Goal: Leave review/rating

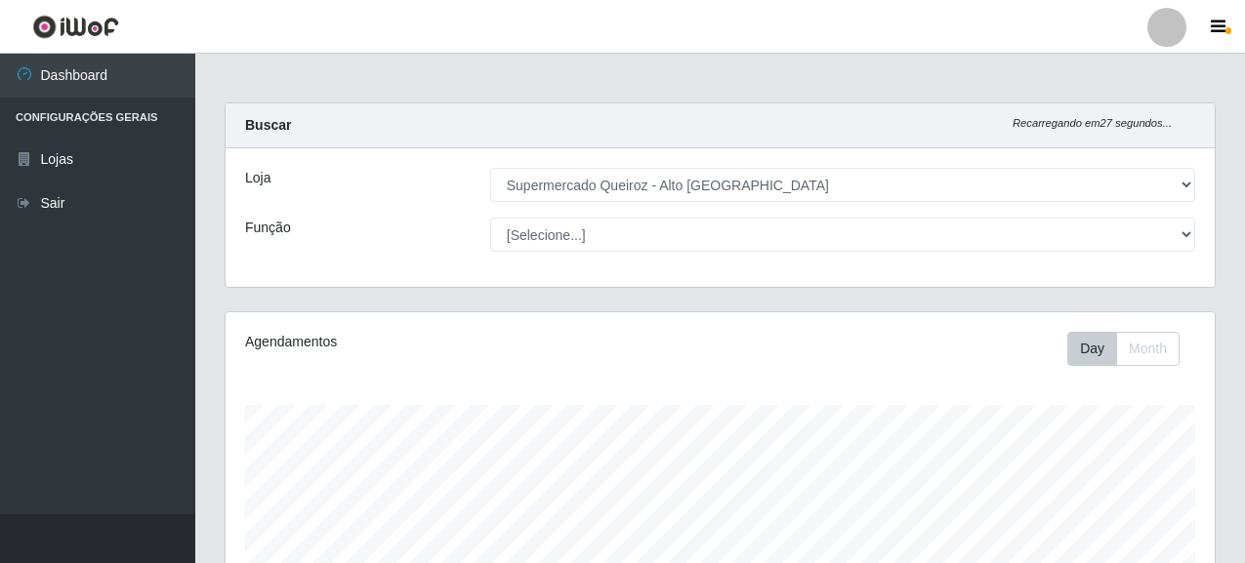
select select "496"
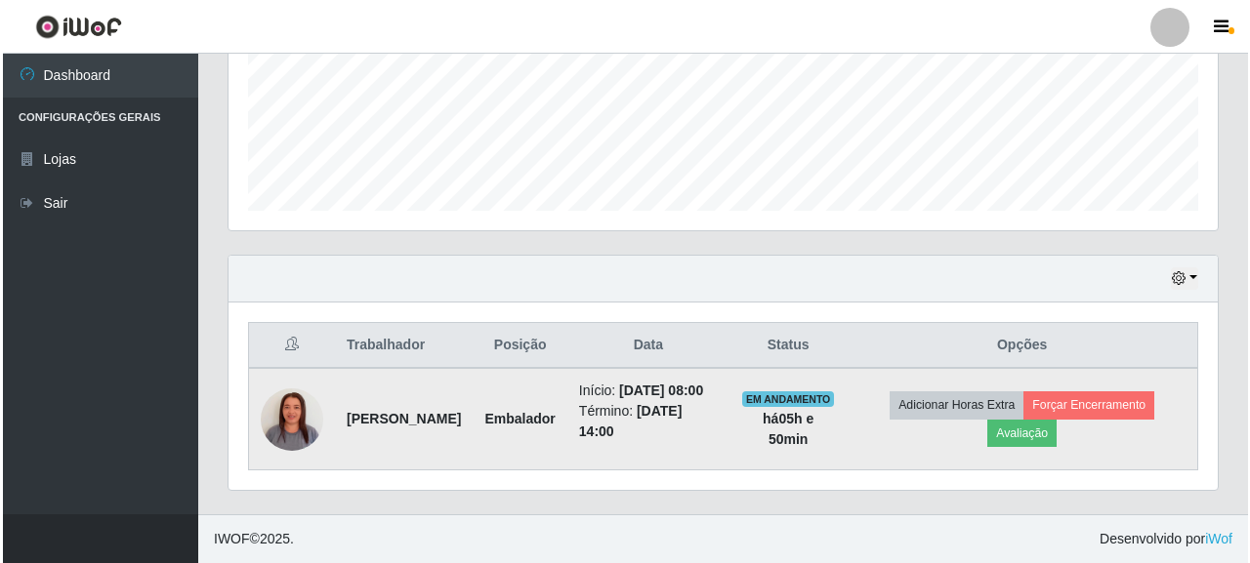
scroll to position [405, 989]
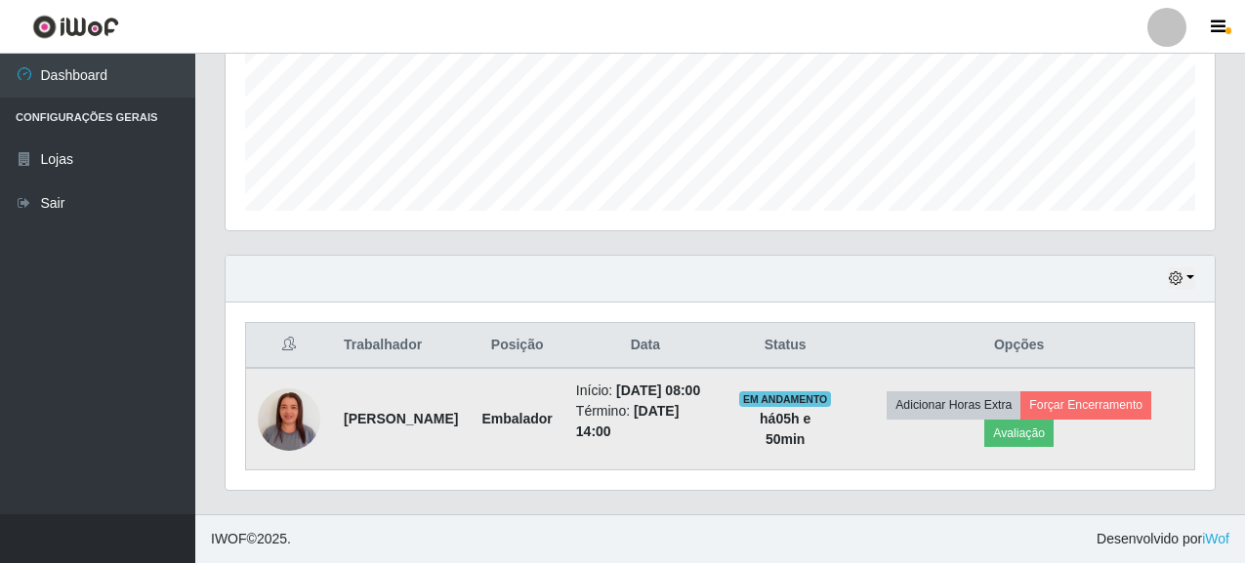
click at [281, 412] on img at bounding box center [289, 419] width 62 height 111
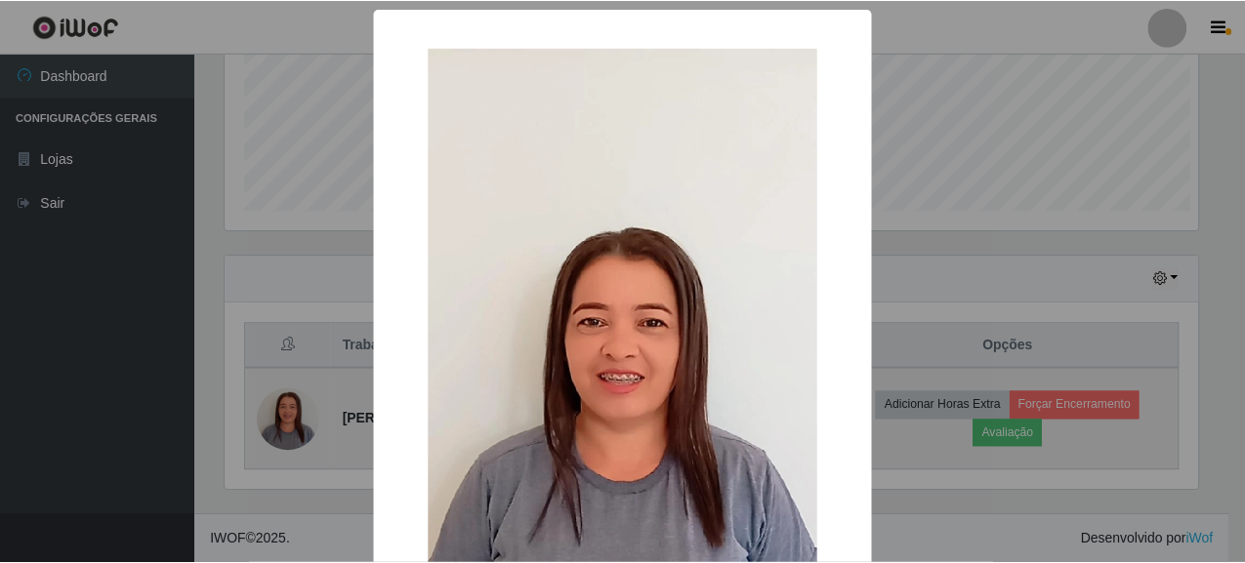
scroll to position [405, 978]
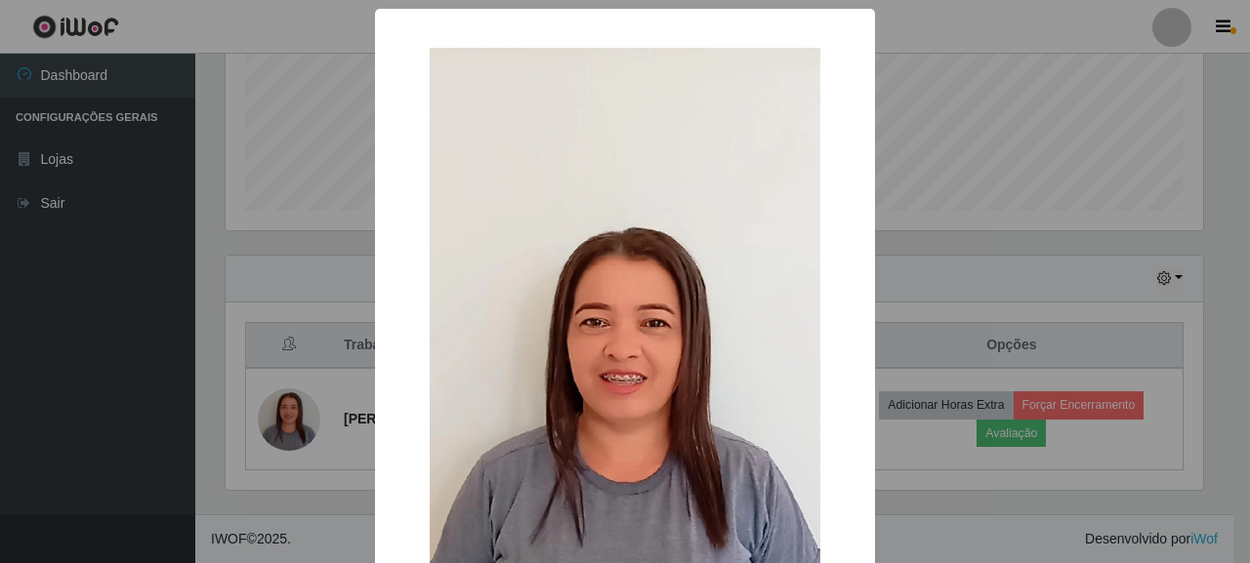
click at [119, 457] on div "× OK Cancel" at bounding box center [625, 281] width 1250 height 563
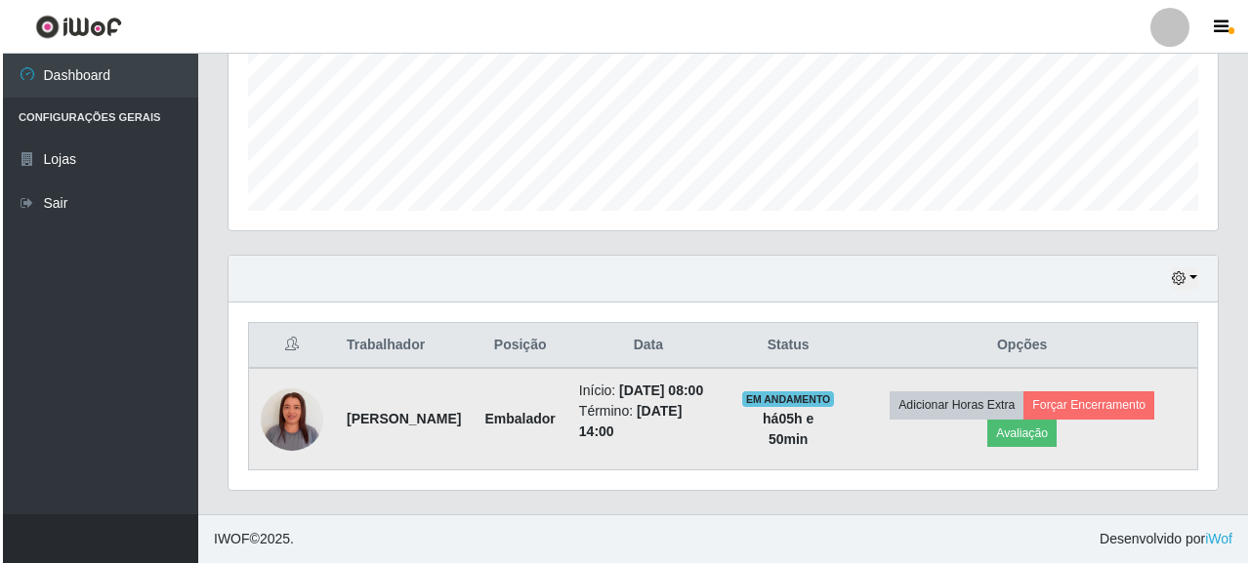
scroll to position [405, 989]
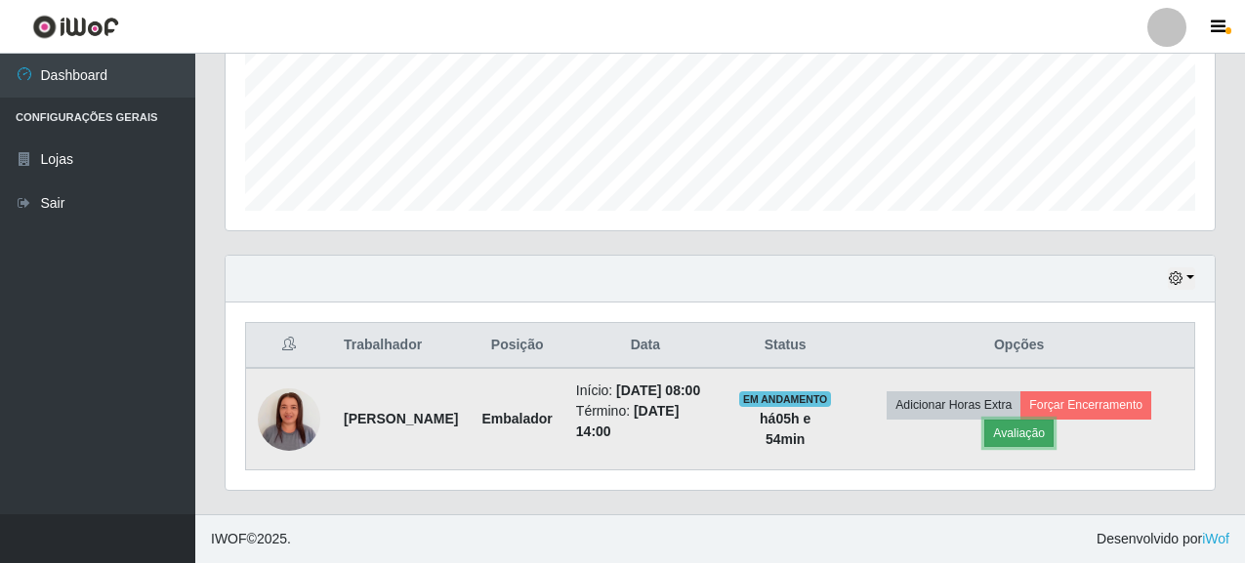
click at [1054, 420] on button "Avaliação" at bounding box center [1018, 433] width 69 height 27
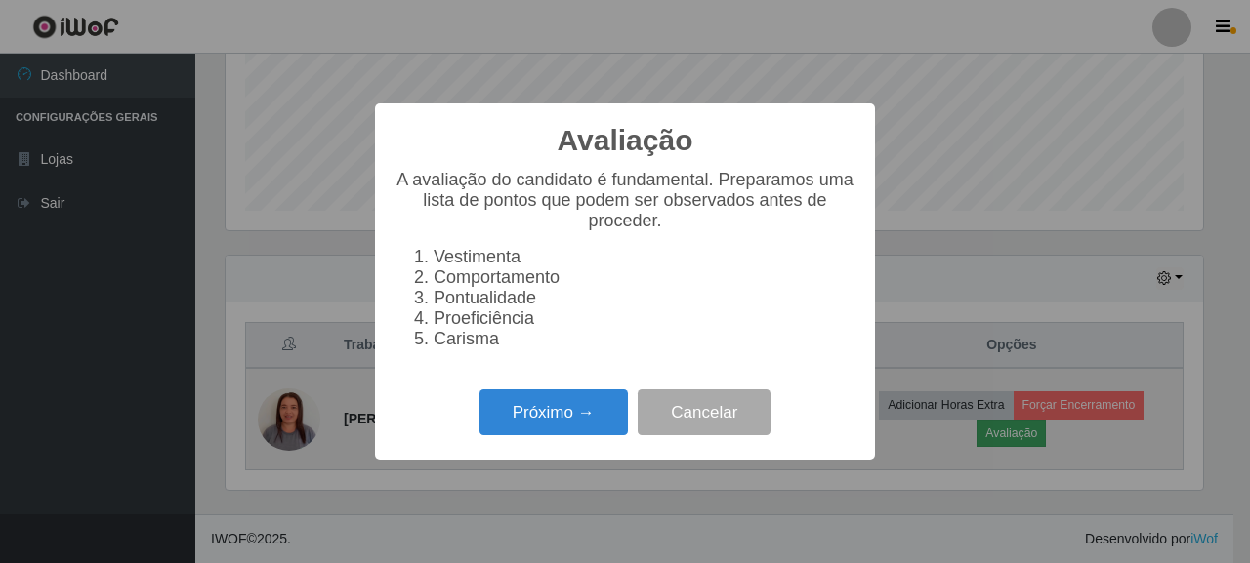
scroll to position [405, 978]
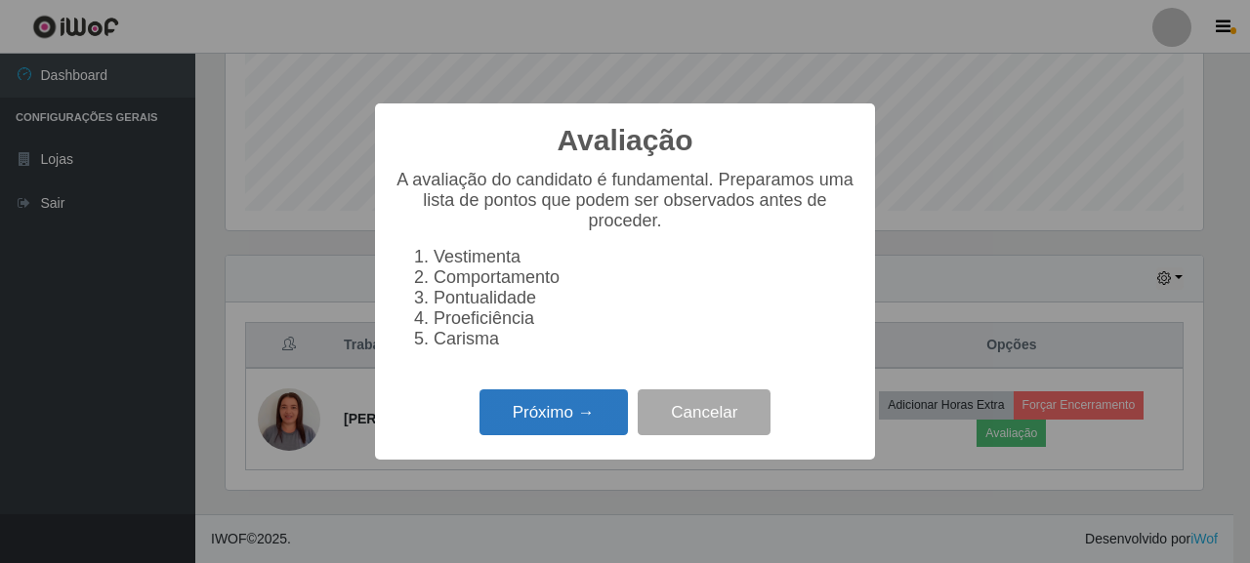
click at [595, 412] on button "Próximo →" at bounding box center [553, 413] width 148 height 46
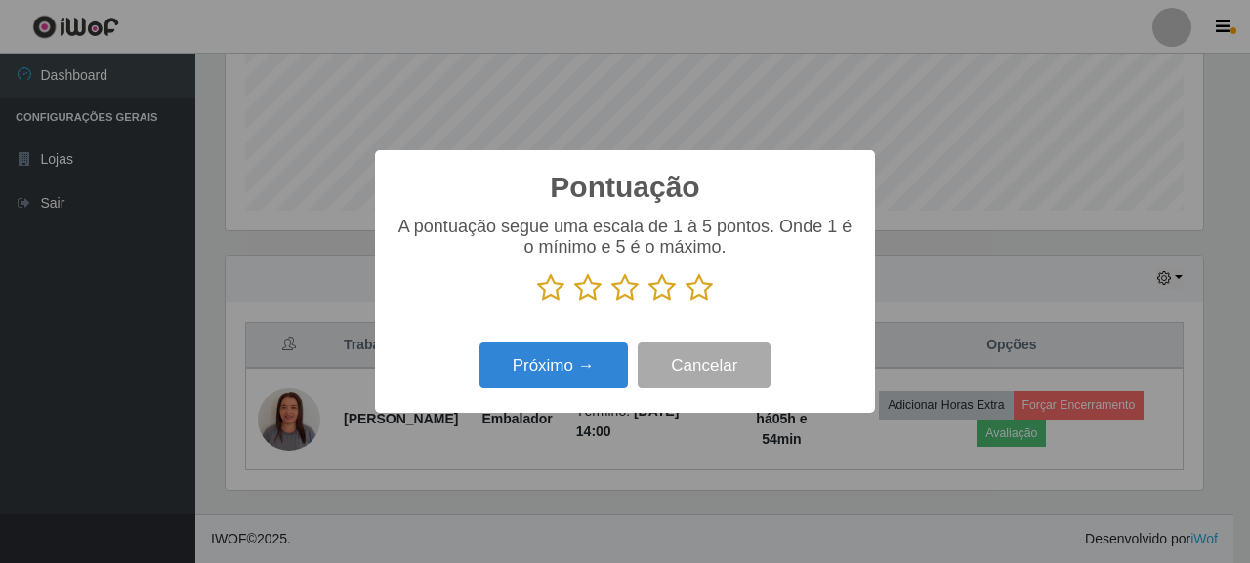
click at [665, 294] on icon at bounding box center [661, 287] width 27 height 29
click at [648, 303] on input "radio" at bounding box center [648, 303] width 0 height 0
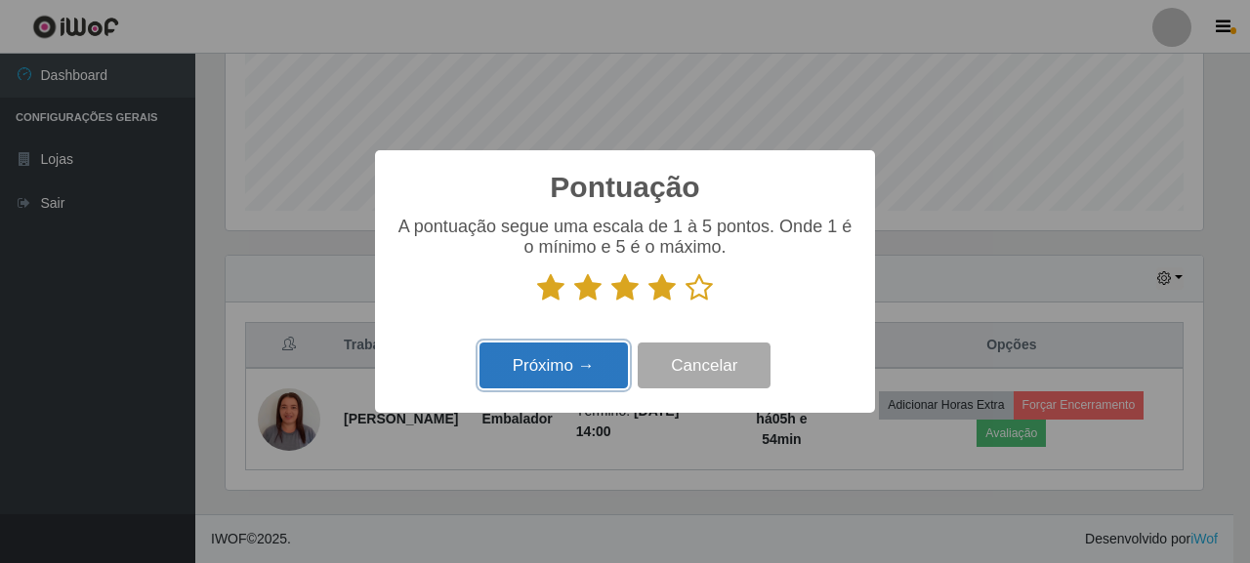
click at [548, 374] on button "Próximo →" at bounding box center [553, 366] width 148 height 46
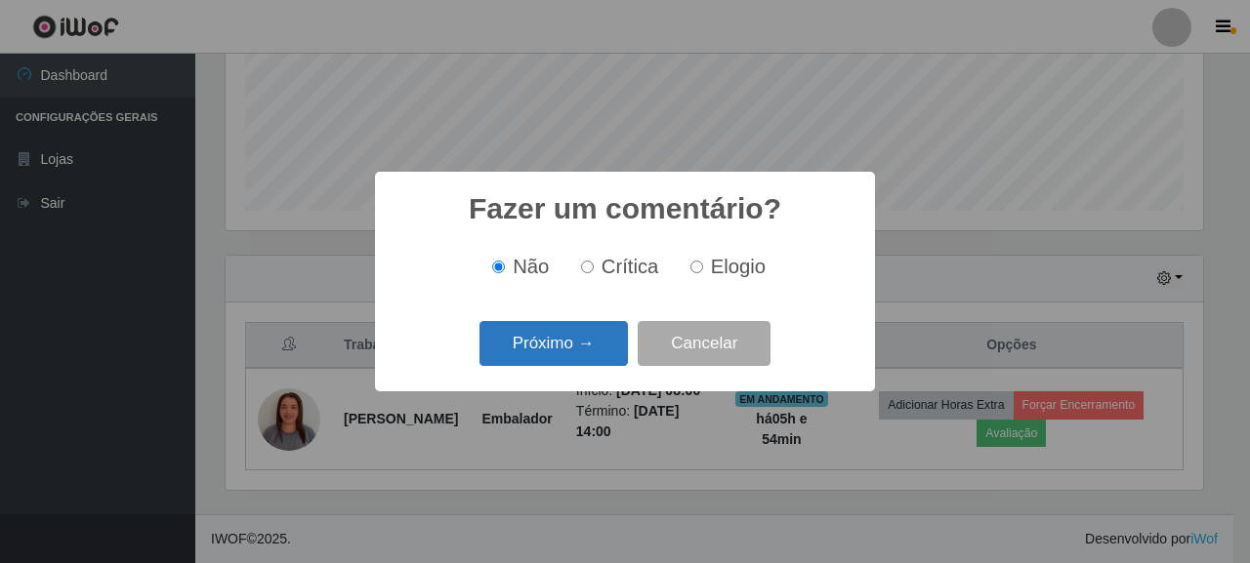
click at [527, 344] on button "Próximo →" at bounding box center [553, 344] width 148 height 46
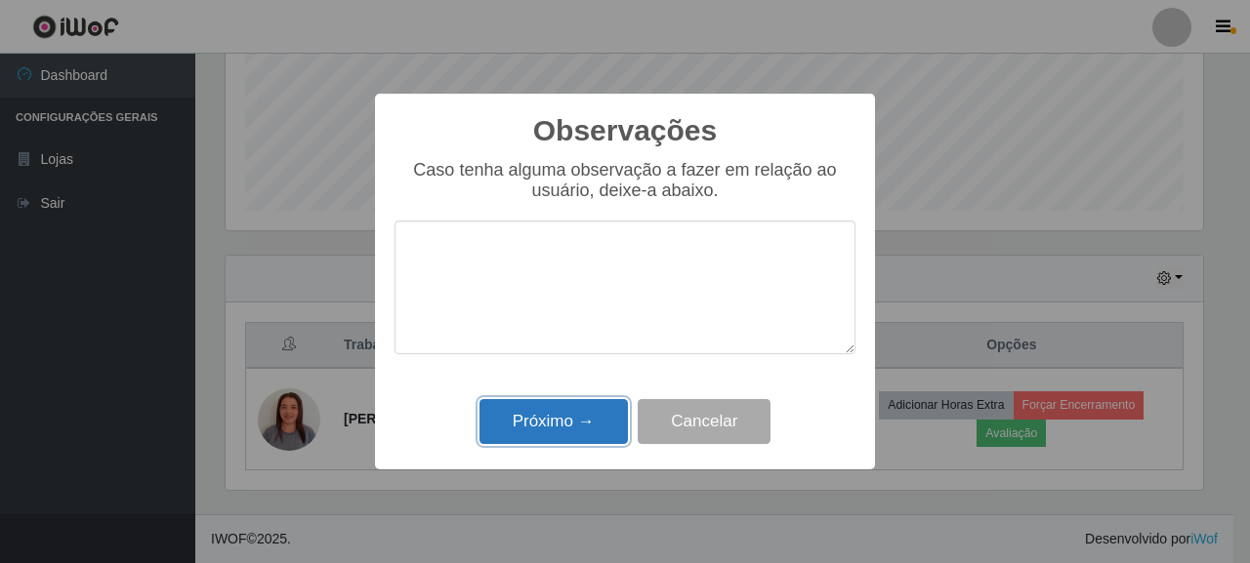
click at [547, 418] on button "Próximo →" at bounding box center [553, 422] width 148 height 46
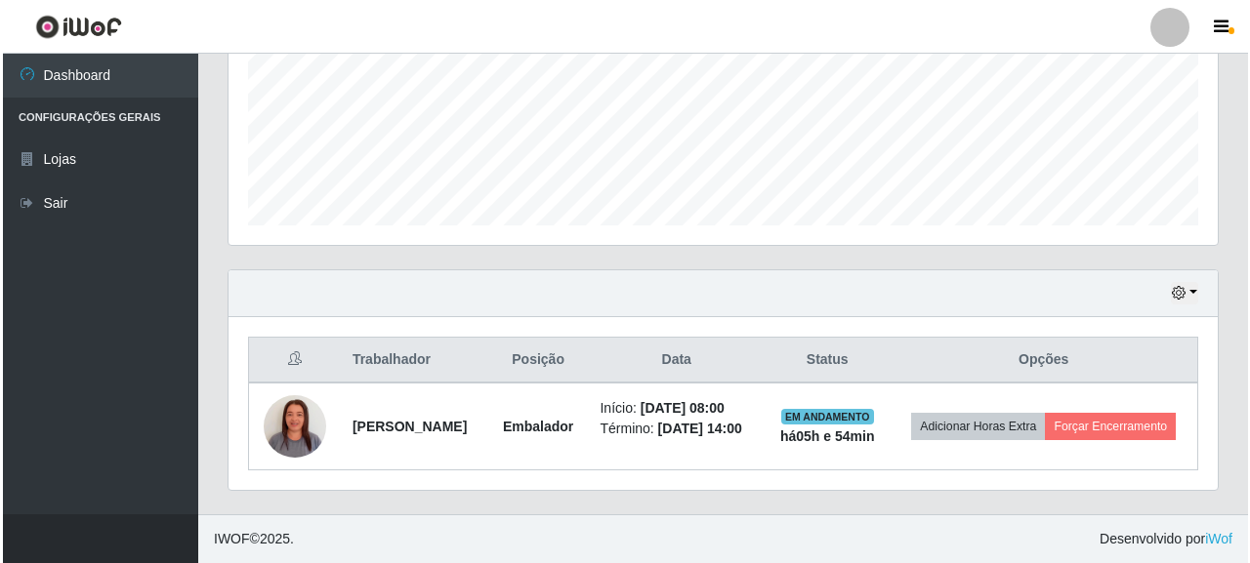
scroll to position [487, 0]
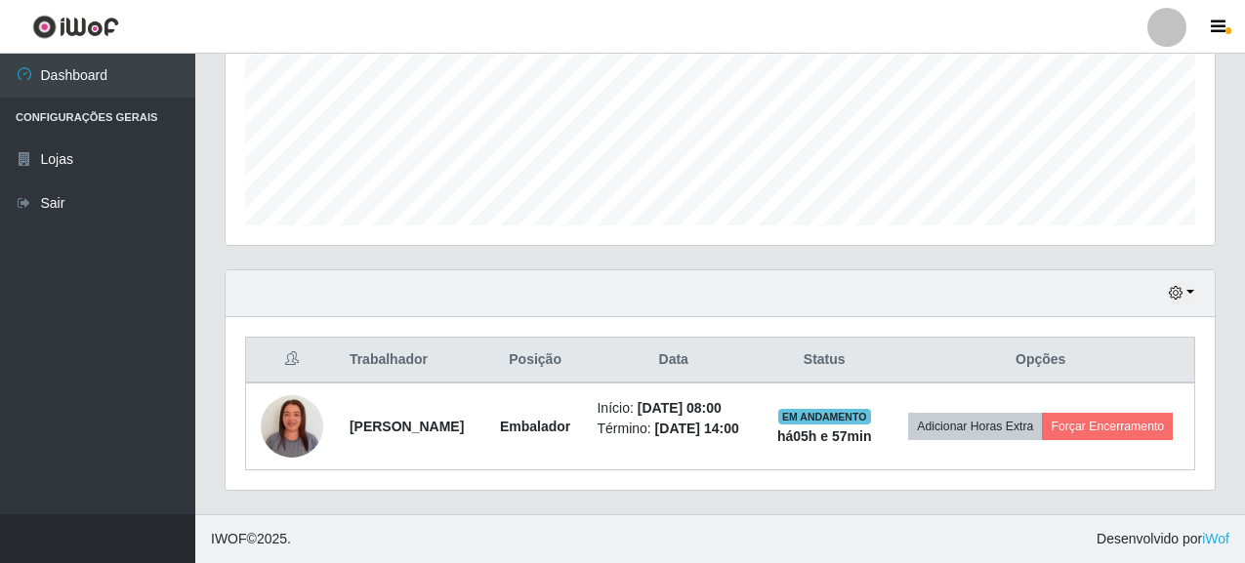
click at [872, 293] on div "Hoje 1 dia 3 dias 1 Semana Não encerrados" at bounding box center [720, 294] width 989 height 47
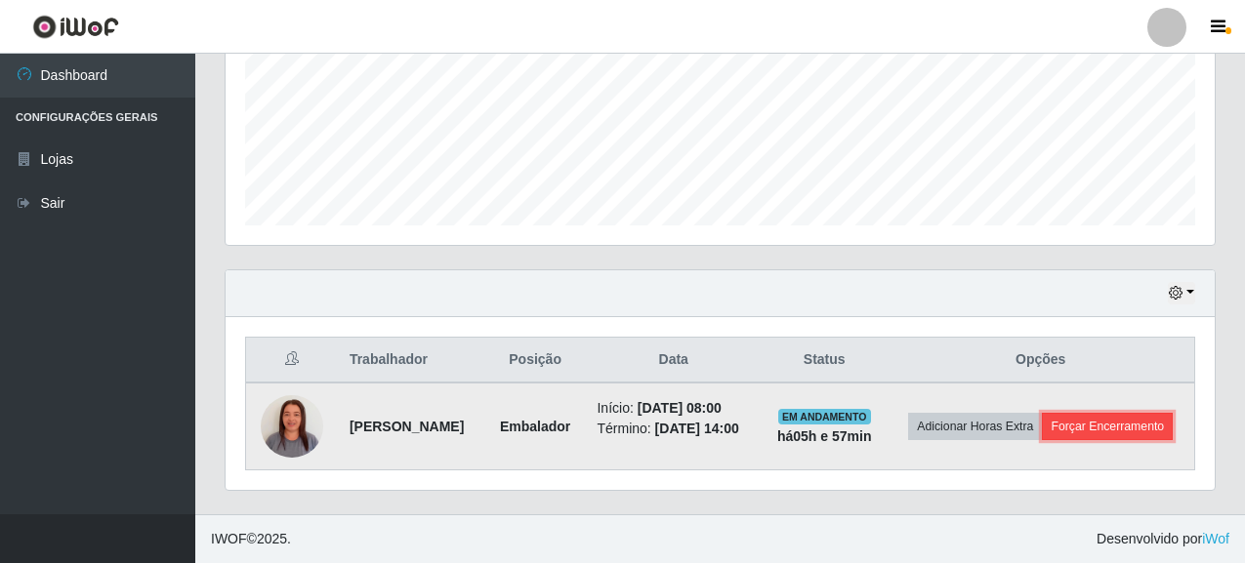
click at [1058, 425] on button "Forçar Encerramento" at bounding box center [1107, 426] width 131 height 27
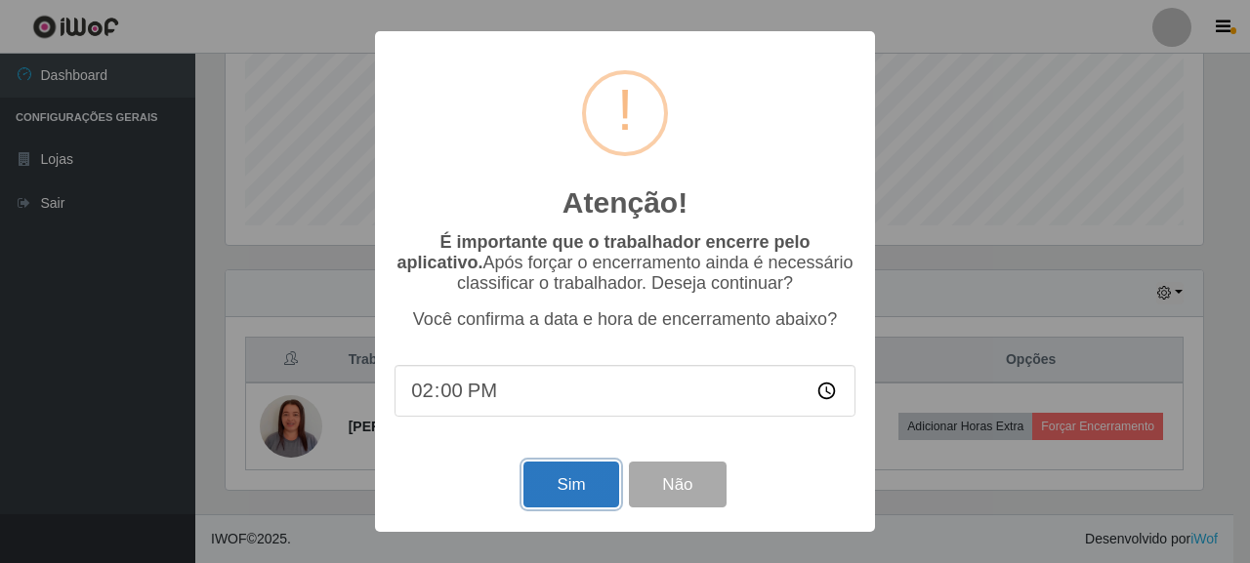
click at [588, 479] on button "Sim" at bounding box center [570, 485] width 95 height 46
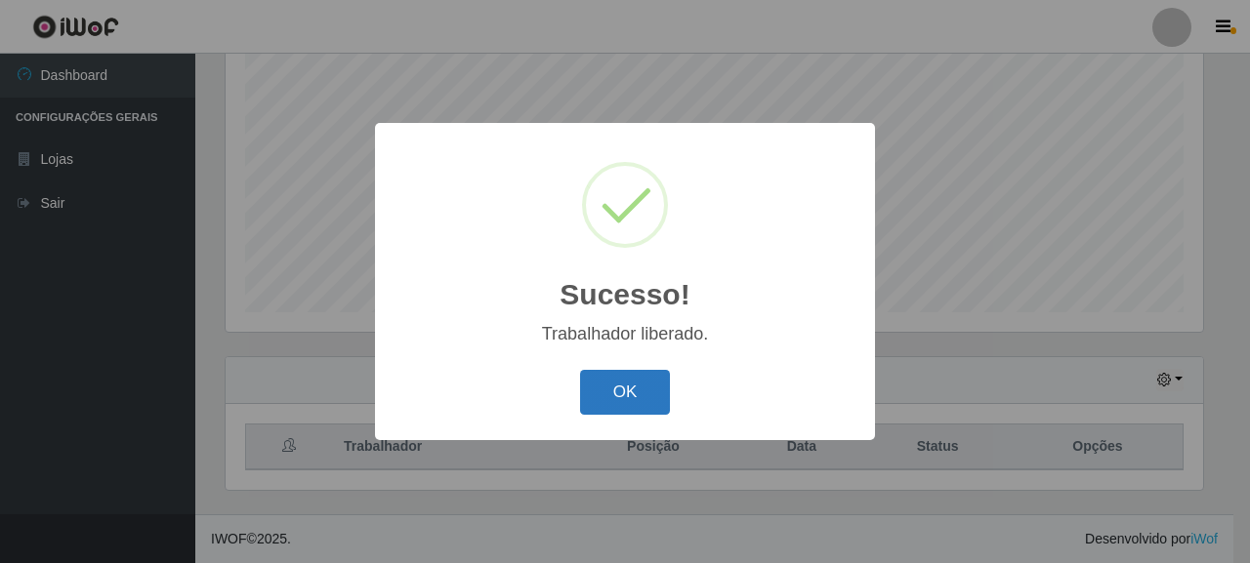
click at [589, 389] on button "OK" at bounding box center [625, 393] width 91 height 46
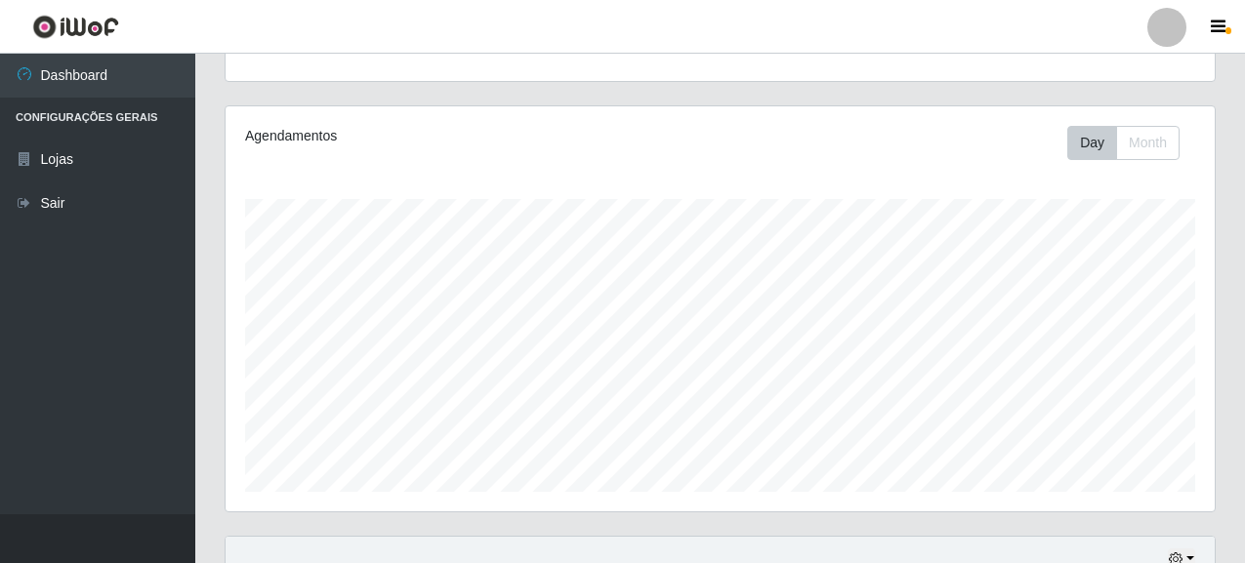
scroll to position [190, 0]
